Goal: Find specific page/section: Find specific page/section

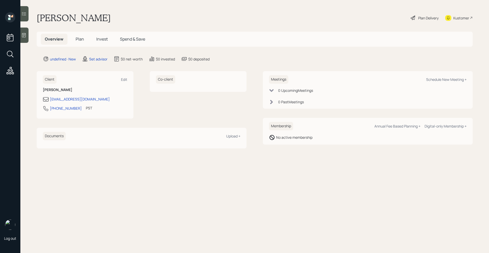
click at [26, 33] on icon at bounding box center [23, 35] width 5 height 5
